Goal: Task Accomplishment & Management: Complete application form

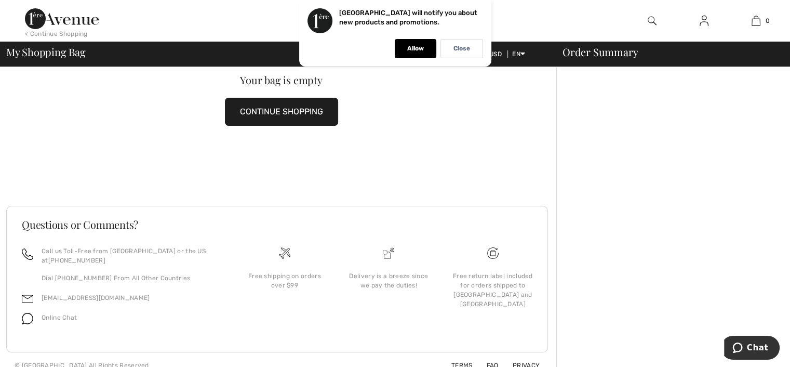
scroll to position [58, 0]
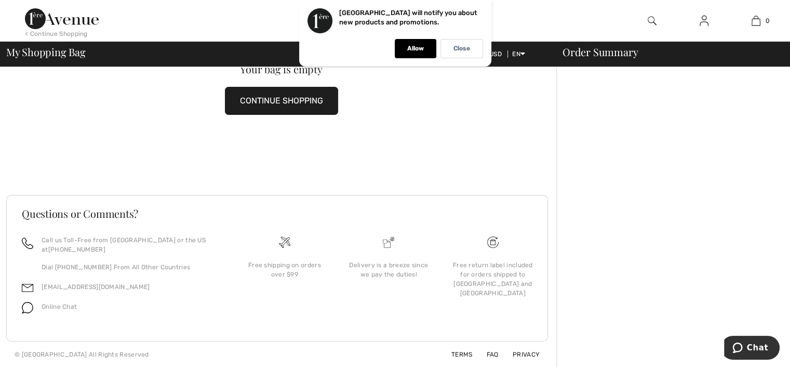
click at [490, 242] on img at bounding box center [492, 241] width 11 height 11
click at [491, 279] on div "Free return label included for orders shipped to Canada and USA" at bounding box center [492, 278] width 87 height 37
click at [490, 243] on img at bounding box center [492, 241] width 11 height 11
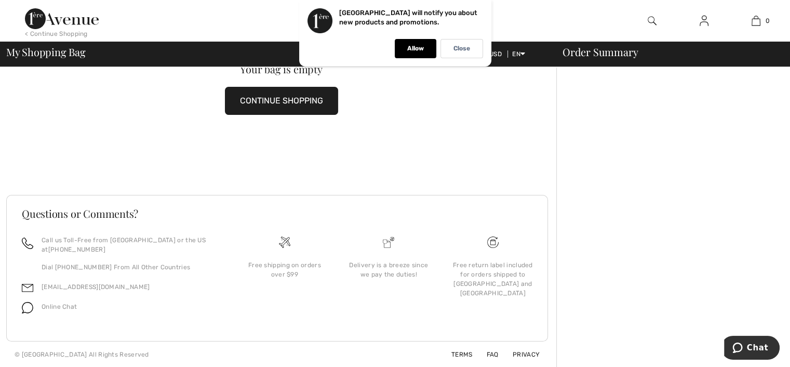
click at [492, 242] on img at bounding box center [492, 241] width 11 height 11
click at [490, 243] on img at bounding box center [492, 241] width 11 height 11
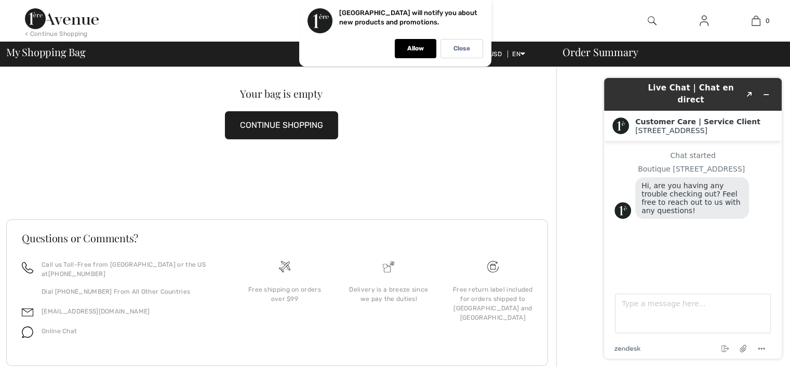
scroll to position [58, 0]
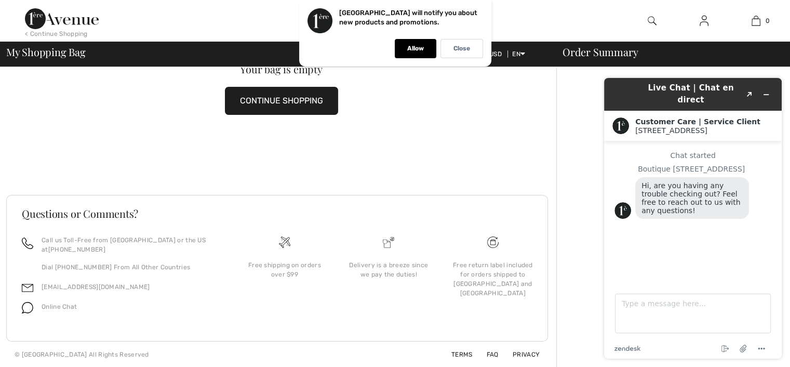
click at [290, 98] on button "CONTINUE SHOPPING" at bounding box center [281, 101] width 113 height 28
click at [287, 94] on button "CONTINUE SHOPPING" at bounding box center [281, 101] width 113 height 28
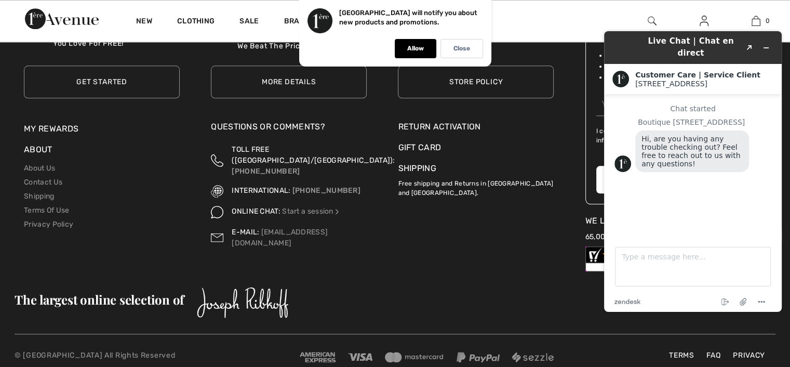
scroll to position [5139, 0]
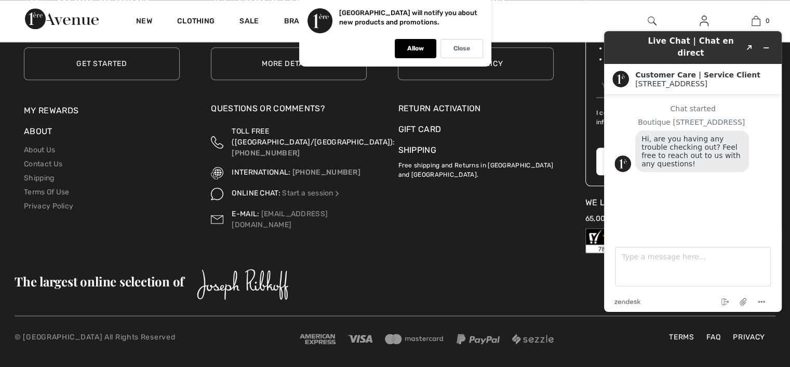
click at [409, 146] on link "Shipping" at bounding box center [417, 150] width 38 height 10
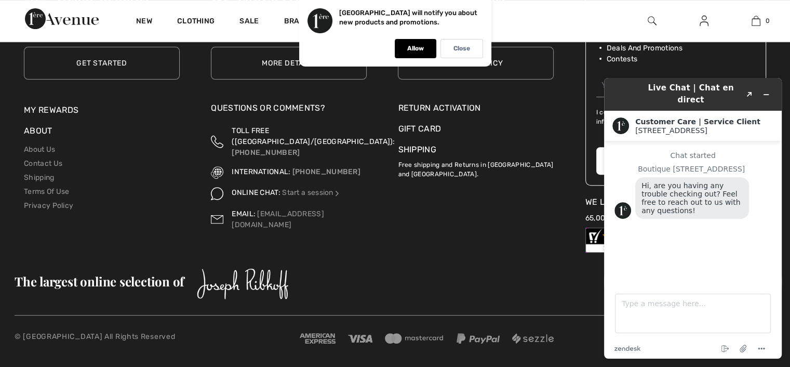
scroll to position [370, 0]
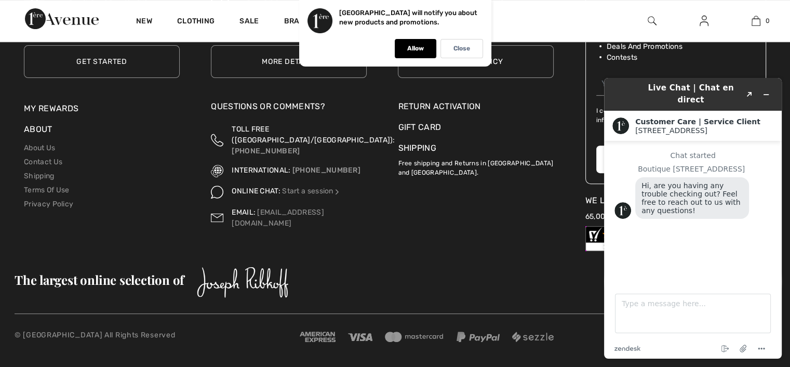
click at [547, 191] on li "Shipping Free shipping and Returns in Canada and United States." at bounding box center [476, 166] width 156 height 52
click at [411, 102] on div "Return Activation" at bounding box center [476, 106] width 156 height 12
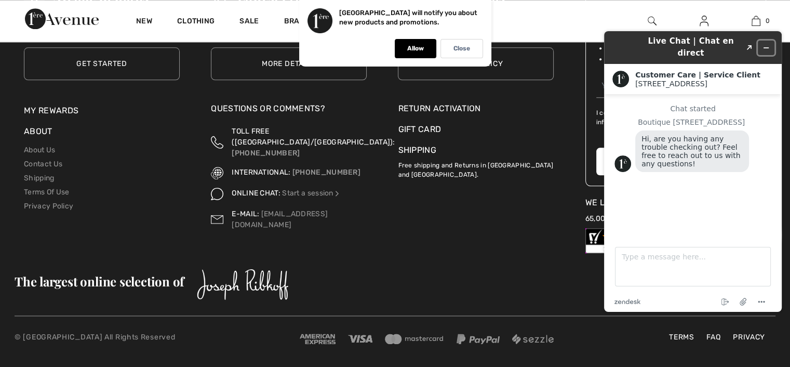
click at [765, 40] on button "Minimize widget" at bounding box center [766, 47] width 17 height 15
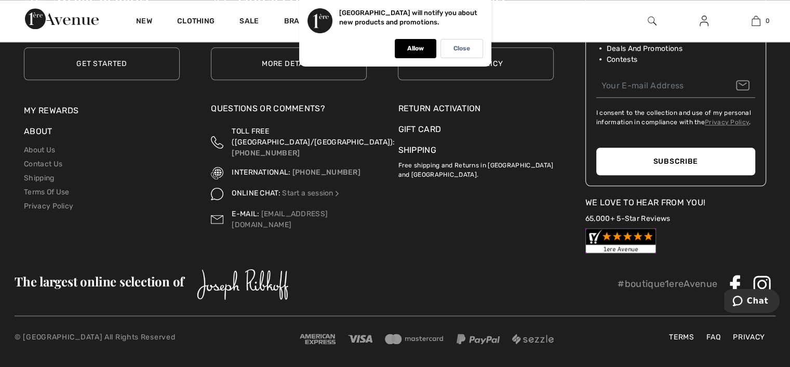
click at [422, 102] on div "Return Activation" at bounding box center [476, 108] width 156 height 12
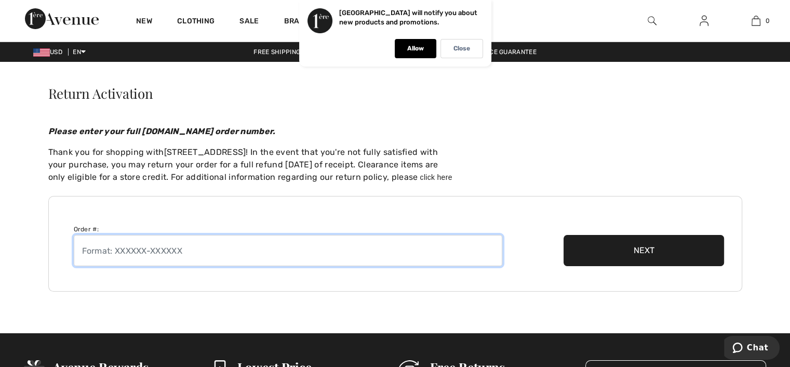
click at [129, 239] on input "text" at bounding box center [288, 250] width 428 height 31
type input "250818-1382233"
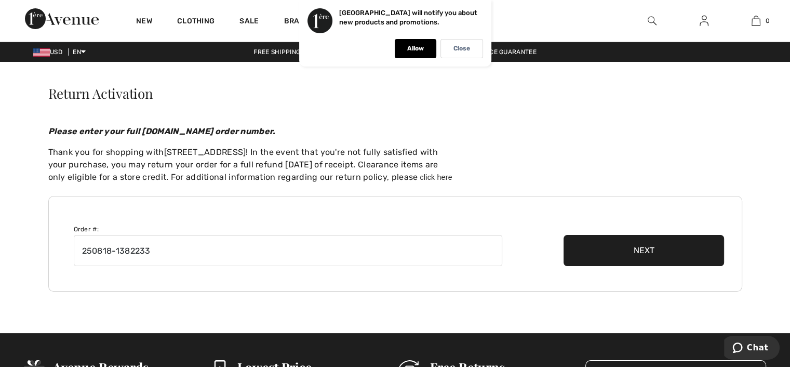
click at [642, 250] on button "Next" at bounding box center [643, 250] width 161 height 31
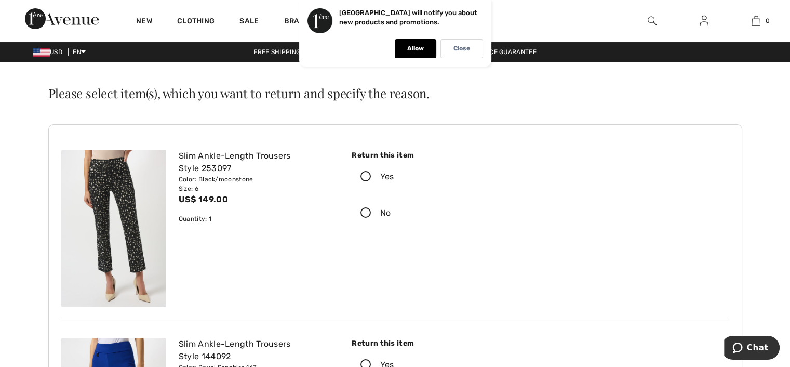
click at [365, 174] on icon at bounding box center [366, 176] width 28 height 11
click at [394, 174] on input "Yes" at bounding box center [397, 176] width 7 height 31
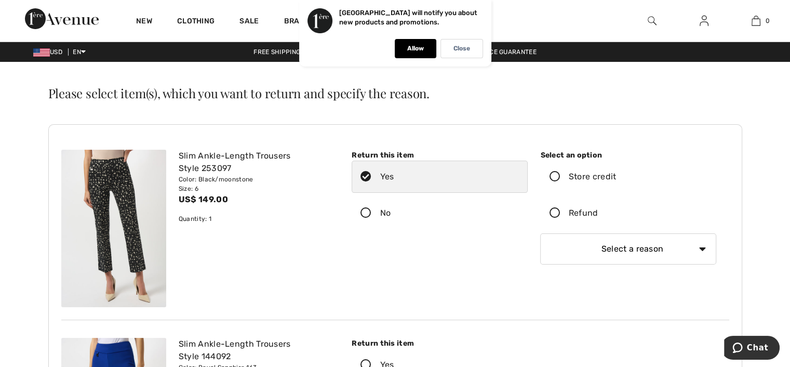
radio input "true"
click at [390, 197] on input "No" at bounding box center [393, 212] width 7 height 31
radio input "true"
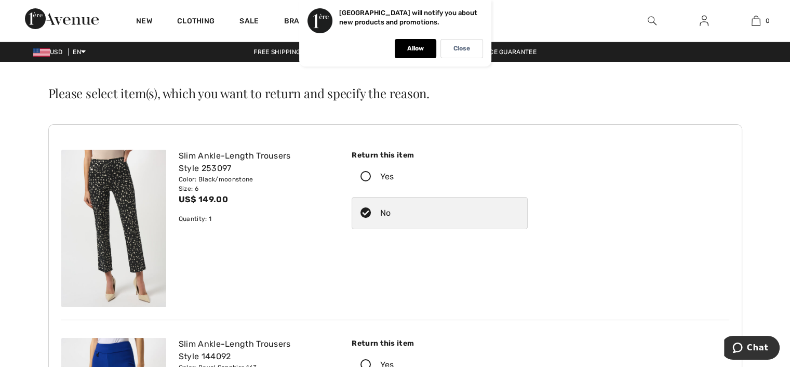
click at [366, 175] on icon at bounding box center [366, 176] width 28 height 11
click at [394, 175] on input "Yes" at bounding box center [397, 176] width 7 height 31
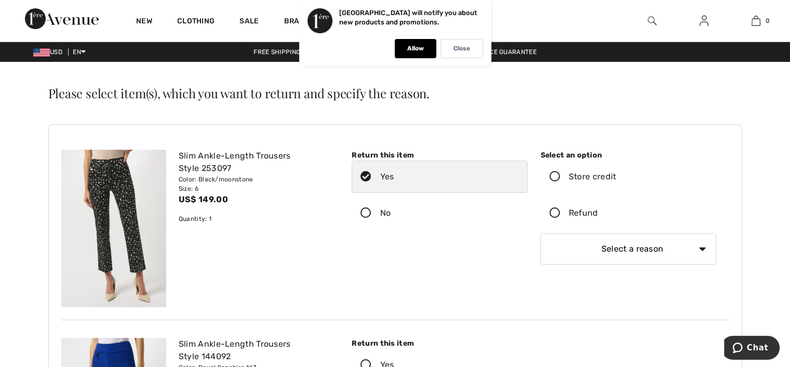
click at [557, 210] on icon at bounding box center [555, 213] width 28 height 11
click at [598, 210] on input "Refund" at bounding box center [601, 212] width 7 height 31
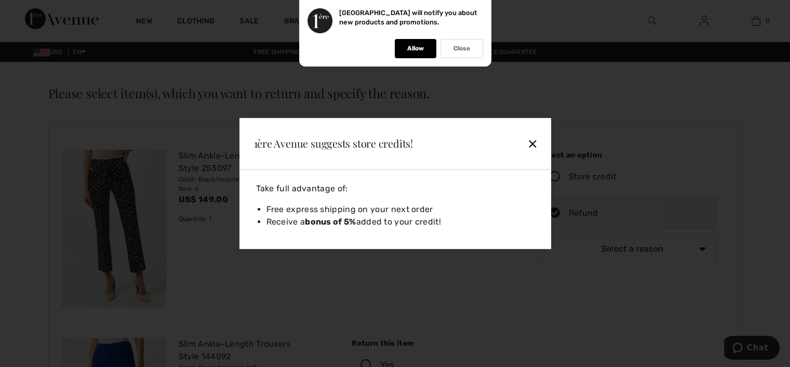
click at [532, 142] on div "✕" at bounding box center [508, 143] width 67 height 22
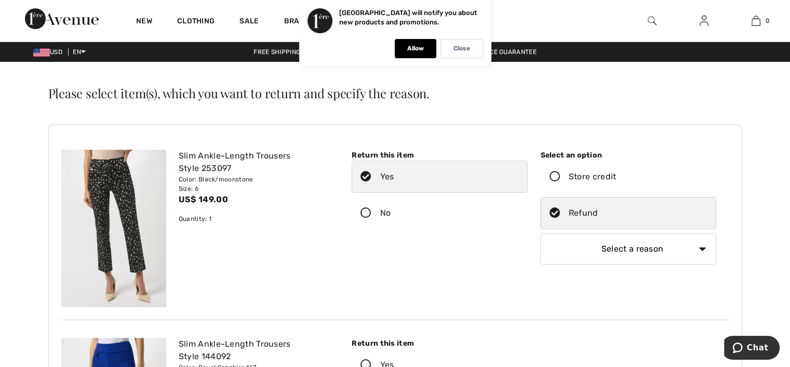
click at [702, 246] on select "Select a reason I received the wrong product or size My order arrived too late …" at bounding box center [628, 248] width 176 height 31
select select "other"
click at [540, 233] on select "Select a reason I received the wrong product or size My order arrived too late …" at bounding box center [628, 248] width 176 height 31
type input "i"
type input "t"
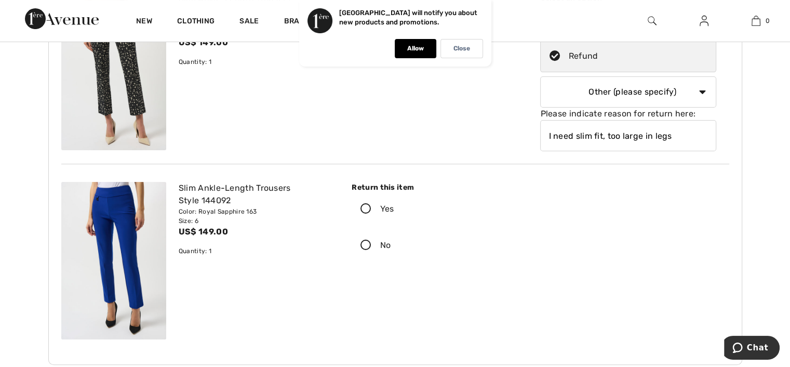
scroll to position [181, 0]
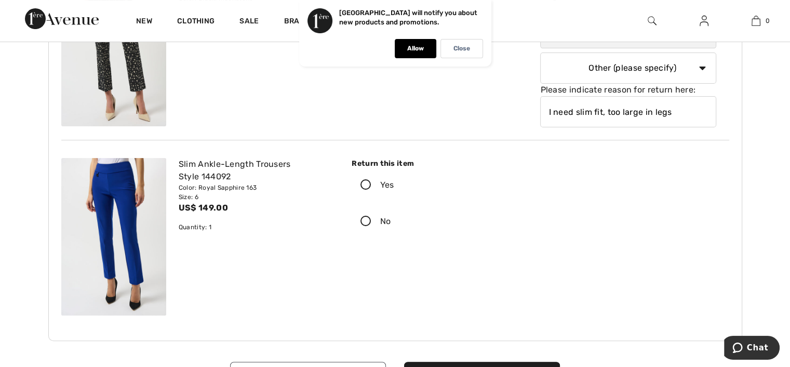
type input "I need slim fit, too large in legs"
click at [367, 183] on icon at bounding box center [366, 185] width 28 height 11
click at [394, 183] on input "Yes" at bounding box center [397, 184] width 7 height 31
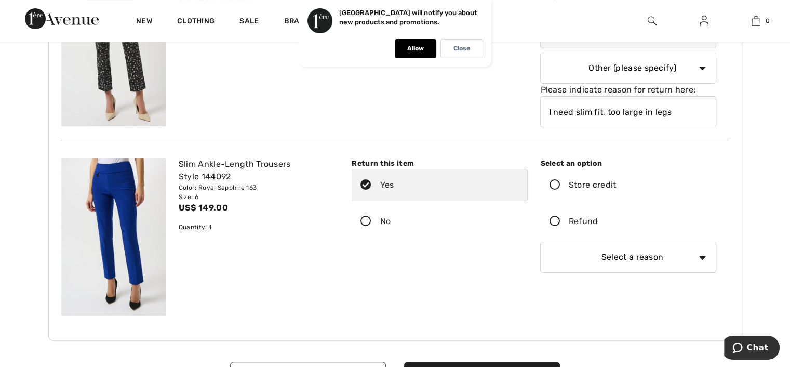
click at [554, 216] on icon at bounding box center [555, 221] width 28 height 11
click at [598, 215] on input "Refund" at bounding box center [601, 221] width 7 height 31
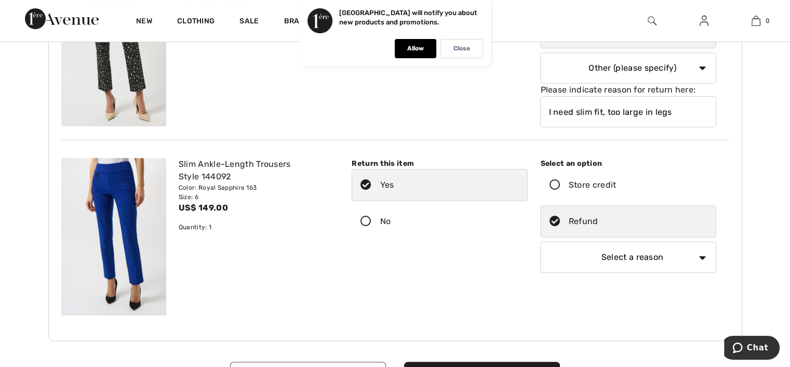
click at [700, 253] on select "Select a reason I received the wrong product or size My order arrived too late …" at bounding box center [628, 256] width 176 height 31
click at [704, 252] on select "Select a reason I received the wrong product or size My order arrived too late …" at bounding box center [628, 256] width 176 height 31
click at [699, 251] on select "Select a reason I received the wrong product or size My order arrived too late …" at bounding box center [628, 256] width 176 height 31
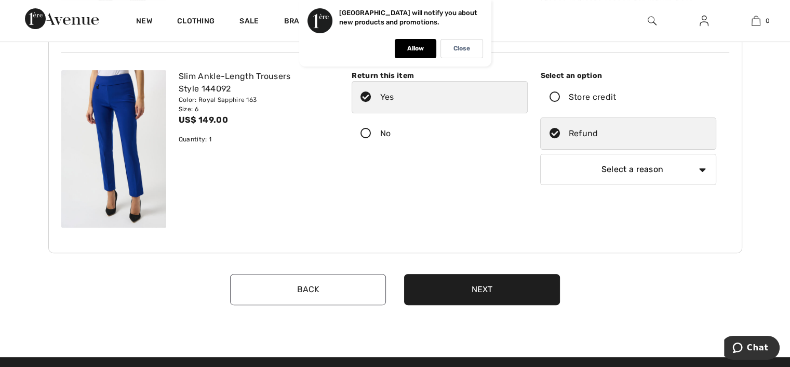
scroll to position [269, 0]
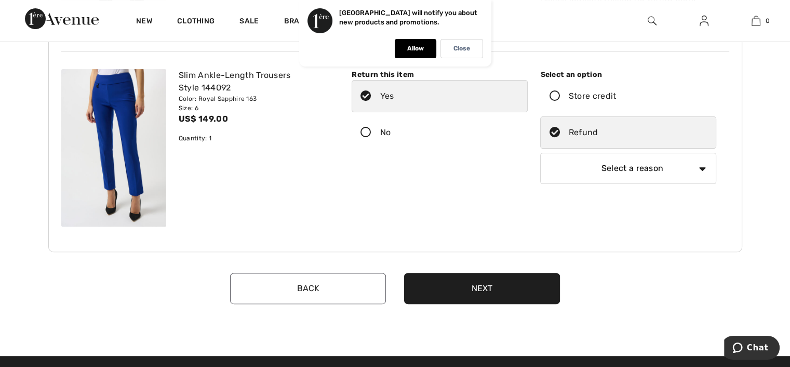
click at [552, 157] on select "Select a reason I received the wrong product or size My order arrived too late …" at bounding box center [628, 168] width 176 height 31
select select "other"
click at [540, 153] on select "Select a reason I received the wrong product or size My order arrived too late …" at bounding box center [628, 168] width 176 height 31
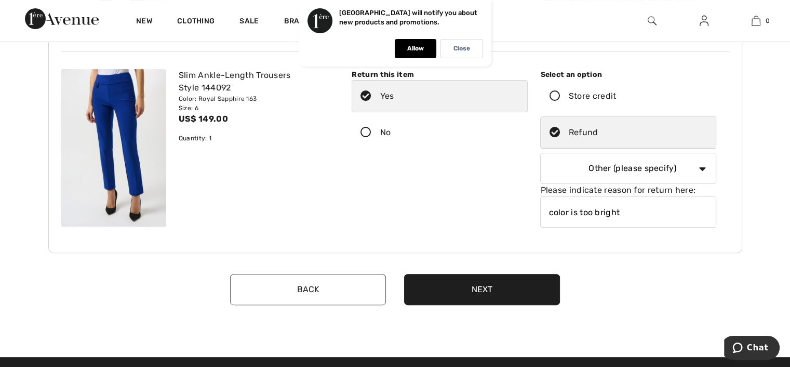
type input "color is too bright"
click at [514, 288] on button "Next" at bounding box center [482, 289] width 156 height 31
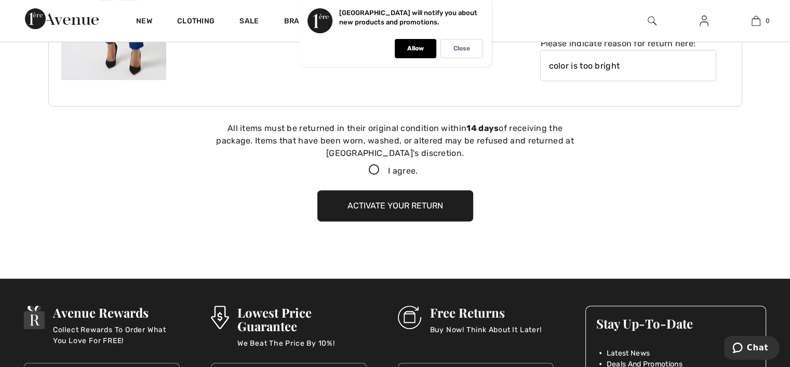
scroll to position [474, 0]
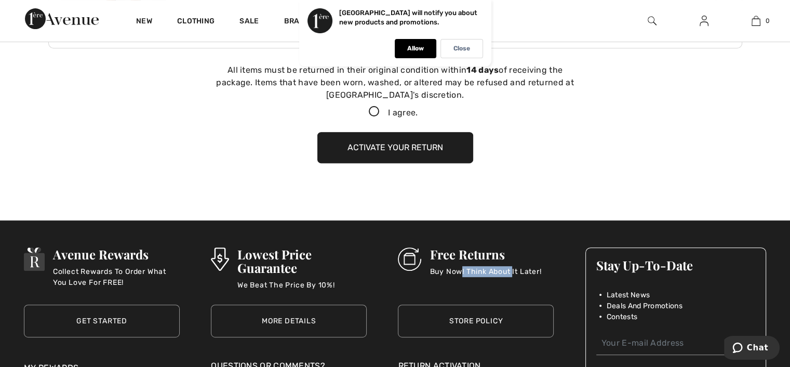
drag, startPoint x: 514, startPoint y: 288, endPoint x: 462, endPoint y: 272, distance: 54.2
click at [462, 272] on div "Free Returns Buy Now! Think About It Later!" at bounding box center [481, 270] width 120 height 47
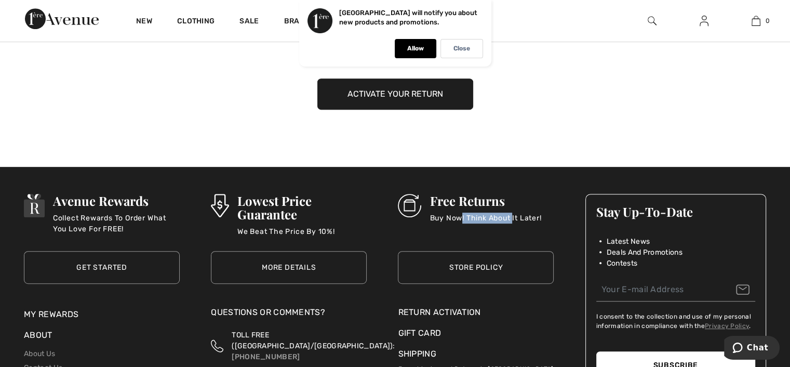
scroll to position [532, 0]
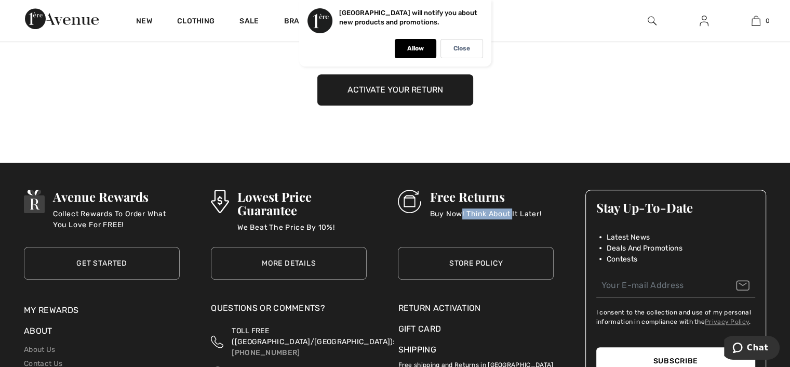
click at [434, 90] on button "Activate your return" at bounding box center [395, 89] width 156 height 31
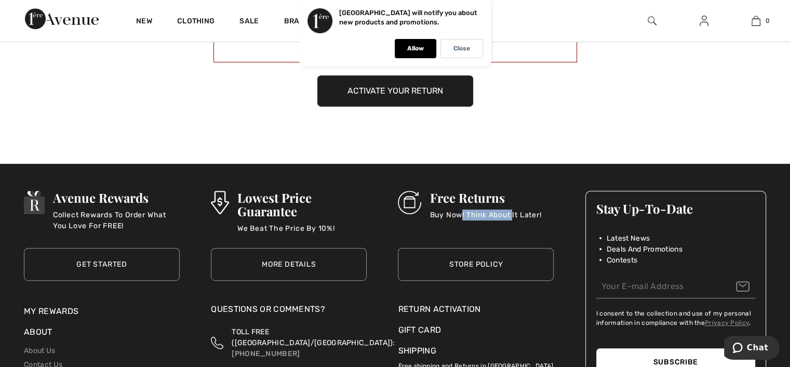
scroll to position [532, 0]
click at [416, 80] on button "Activate your return" at bounding box center [395, 90] width 156 height 31
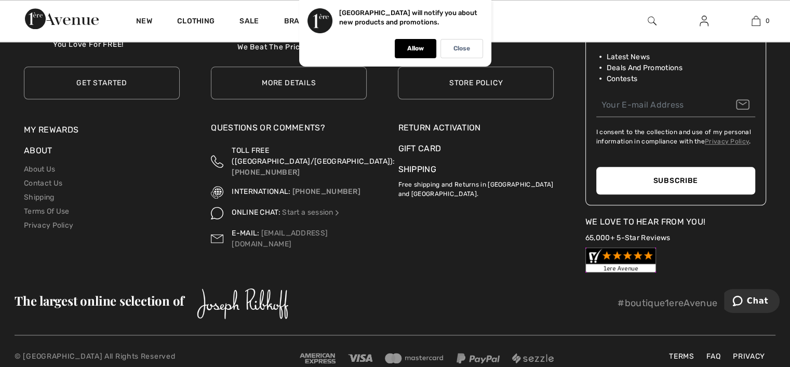
scroll to position [5118, 0]
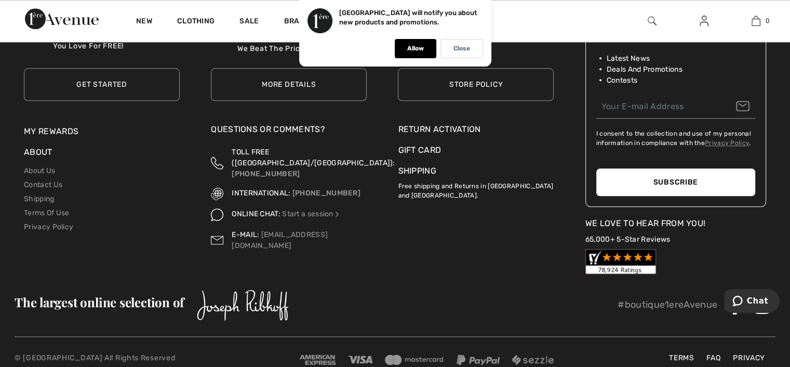
click at [465, 126] on div "Return Activation" at bounding box center [476, 129] width 156 height 12
click at [456, 123] on div "Return Activation" at bounding box center [476, 129] width 156 height 12
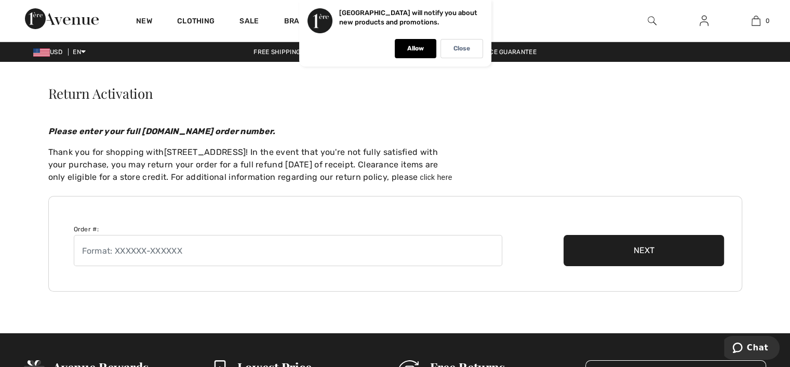
click at [191, 248] on input "text" at bounding box center [288, 250] width 428 height 31
click at [622, 245] on button "Next" at bounding box center [643, 250] width 161 height 31
click at [532, 232] on div "Order #: Next" at bounding box center [395, 243] width 643 height 45
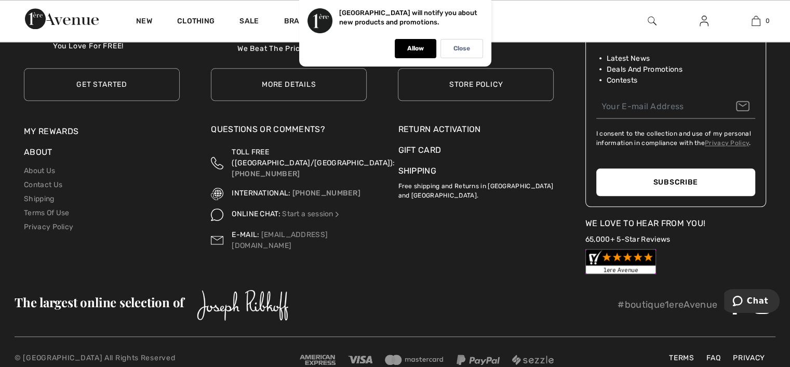
click at [409, 124] on div "Return Activation" at bounding box center [476, 129] width 156 height 12
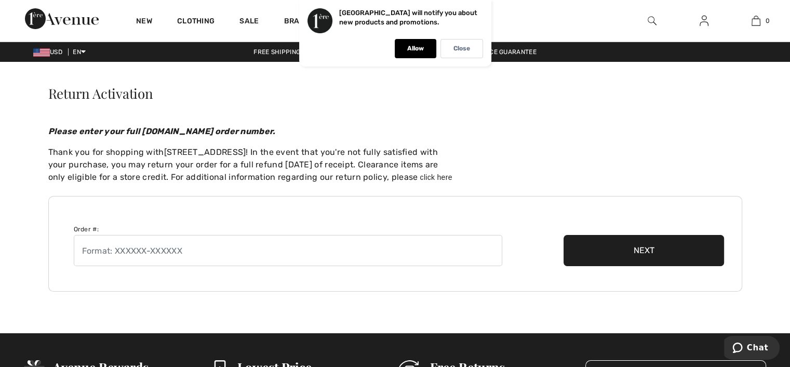
click at [193, 248] on input "text" at bounding box center [288, 250] width 428 height 31
click at [627, 249] on button "Next" at bounding box center [643, 250] width 161 height 31
